Goal: Check status: Check status

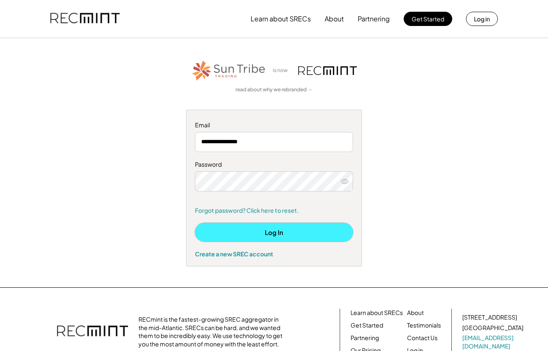
click at [261, 230] on button "Log In" at bounding box center [274, 232] width 158 height 19
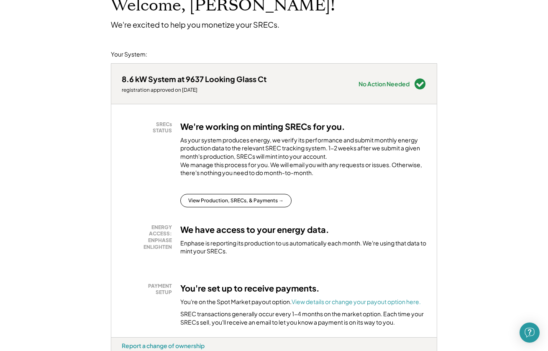
scroll to position [42, 0]
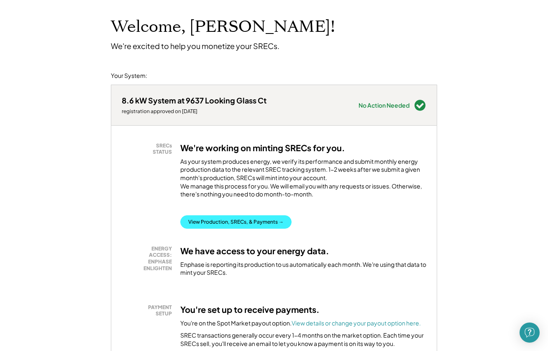
click at [273, 229] on button "View Production, SRECs, & Payments →" at bounding box center [235, 221] width 111 height 13
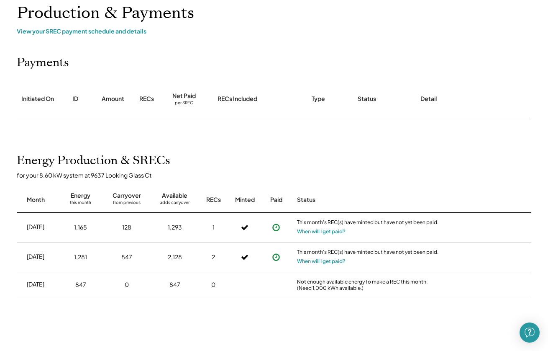
scroll to position [42, 0]
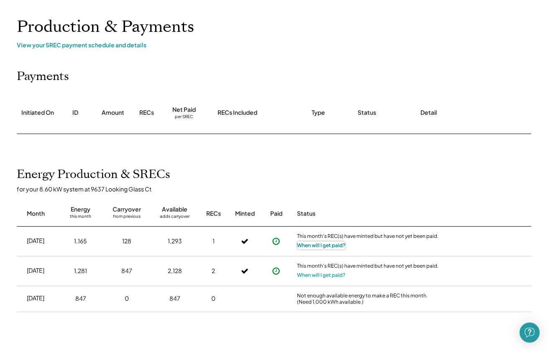
click at [310, 244] on button "When will I get paid?" at bounding box center [321, 245] width 49 height 8
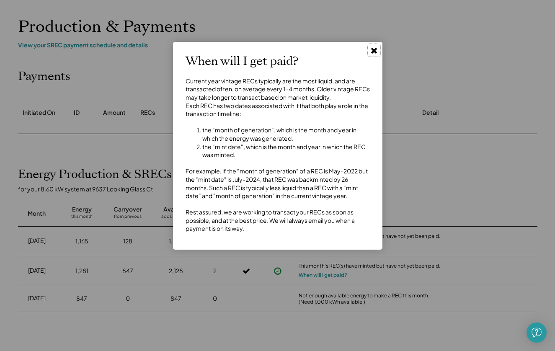
click at [378, 52] on button at bounding box center [373, 50] width 13 height 13
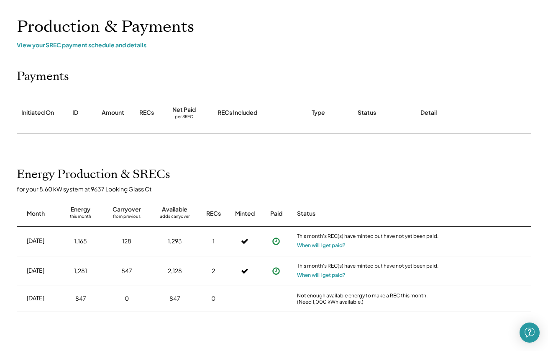
click at [121, 42] on div "View your SREC payment schedule and details" at bounding box center [274, 45] width 515 height 8
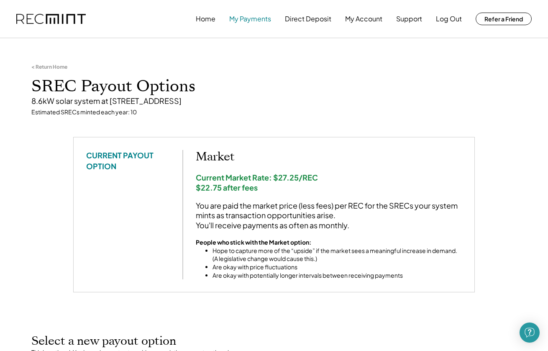
click at [246, 18] on button "My Payments" at bounding box center [250, 18] width 42 height 17
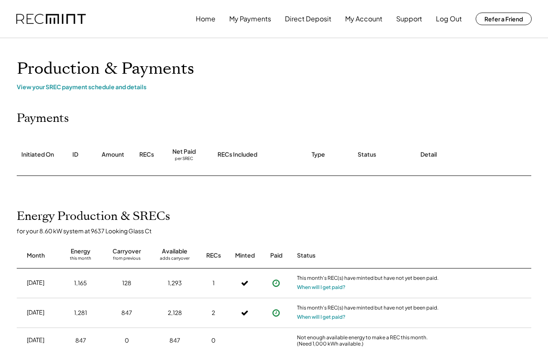
click at [365, 245] on div "Month Energy this month Carryover from previous Available adds carryover RECs M…" at bounding box center [274, 251] width 515 height 34
